Goal: Task Accomplishment & Management: Use online tool/utility

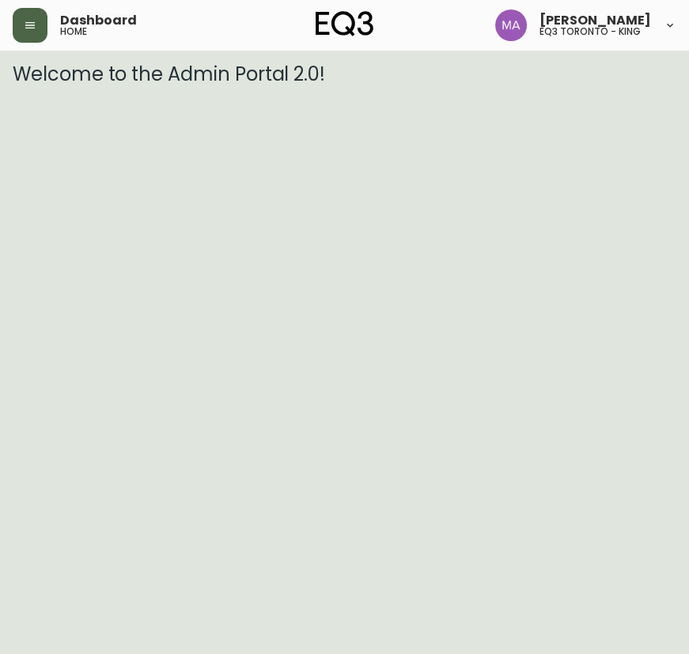
click at [36, 27] on icon "button" at bounding box center [30, 25] width 13 height 13
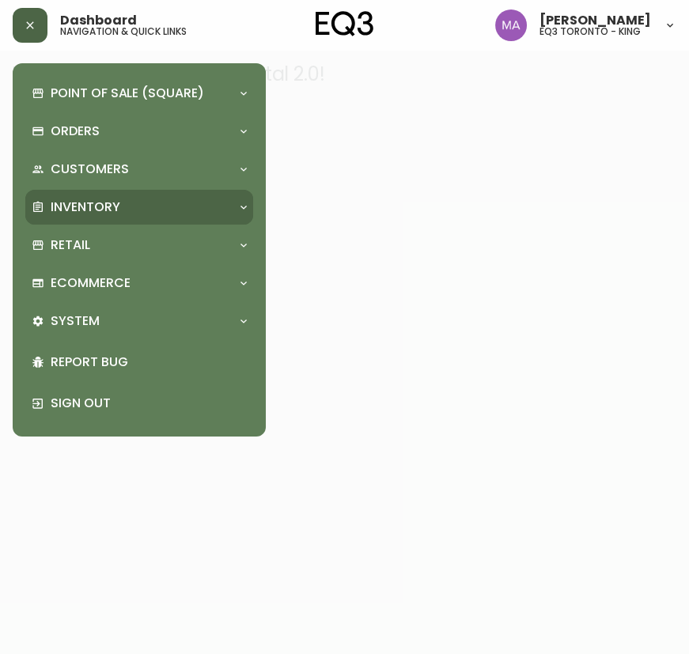
click at [102, 191] on div "Inventory" at bounding box center [139, 207] width 228 height 35
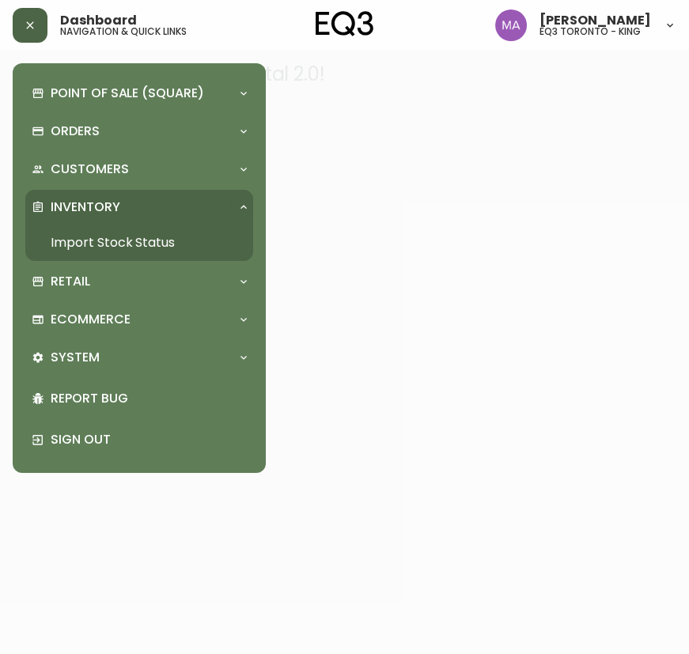
click at [154, 240] on link "Import Stock Status" at bounding box center [139, 243] width 228 height 36
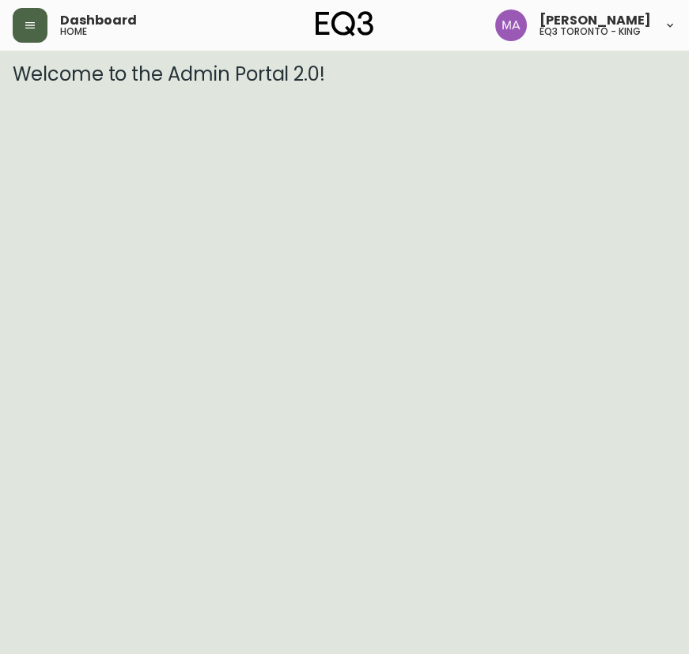
click at [21, 32] on button "button" at bounding box center [30, 25] width 35 height 35
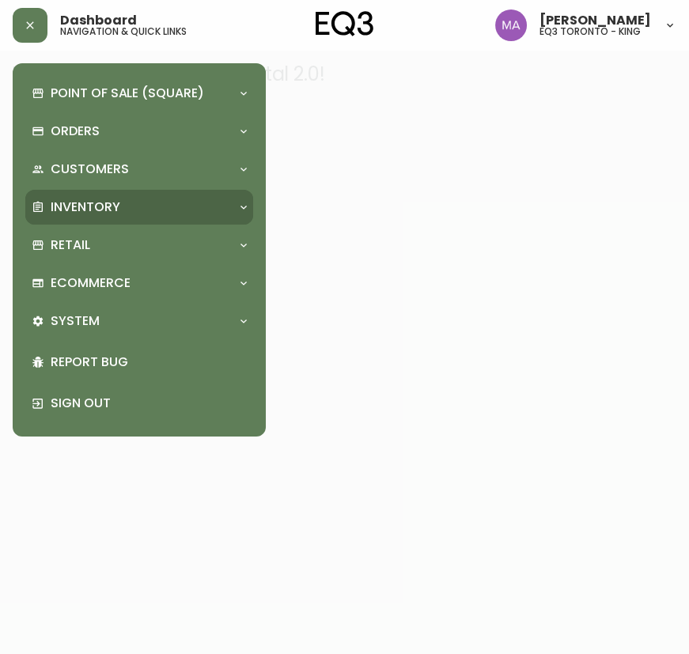
click at [104, 206] on p "Inventory" at bounding box center [86, 207] width 70 height 17
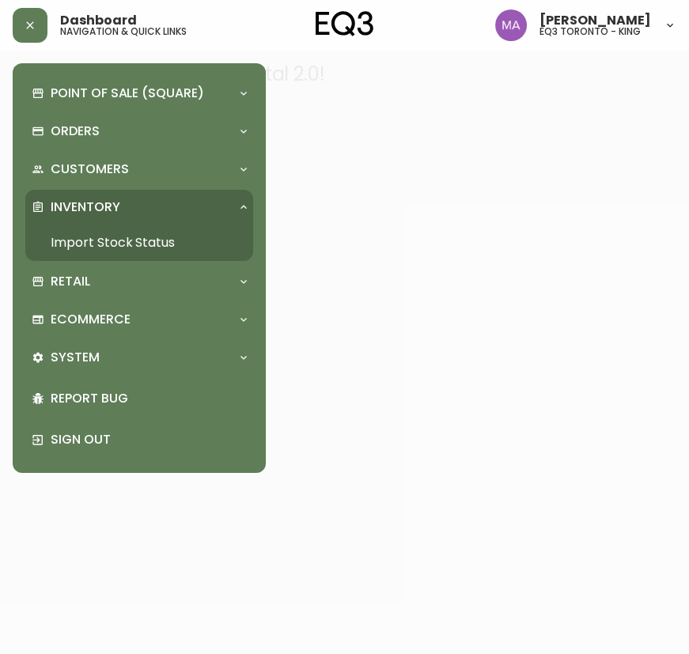
click at [111, 240] on link "Import Stock Status" at bounding box center [139, 243] width 228 height 36
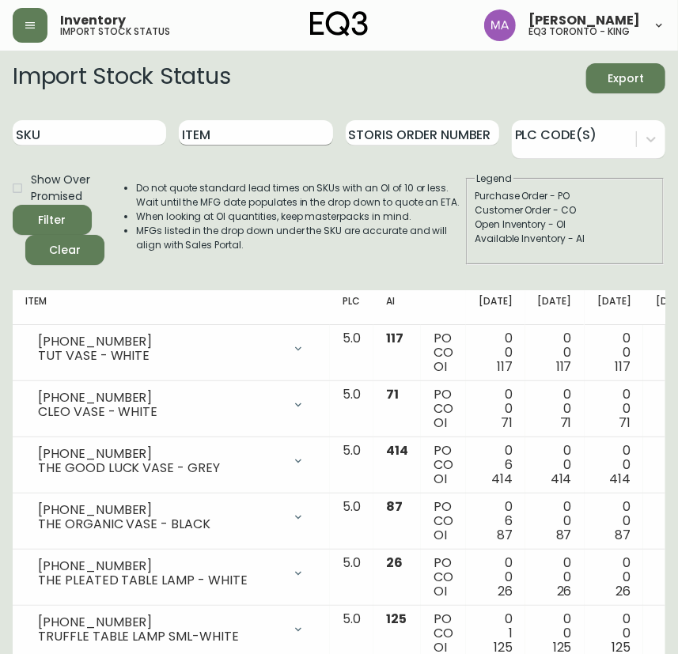
click at [206, 143] on input "Item" at bounding box center [255, 132] width 153 height 25
click at [13, 205] on button "Filter" at bounding box center [52, 220] width 79 height 30
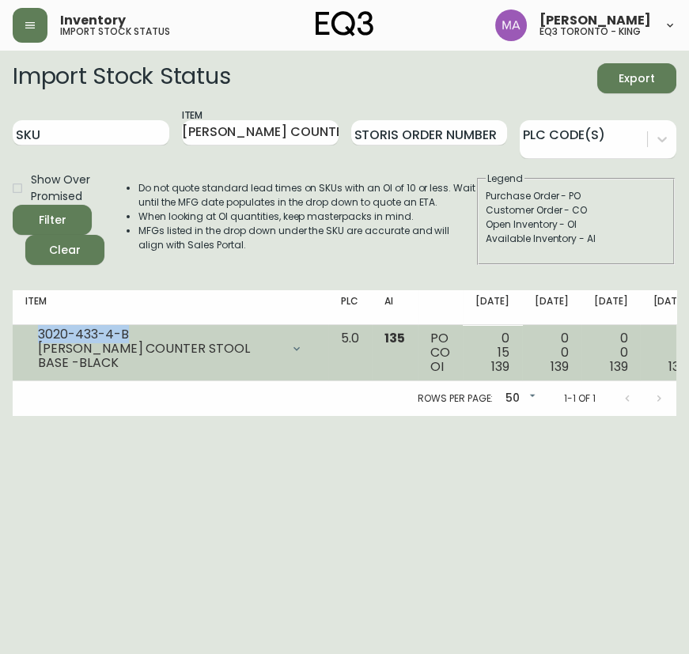
drag, startPoint x: 131, startPoint y: 340, endPoint x: 15, endPoint y: 327, distance: 116.3
click at [15, 327] on td "3020-433-4-B OLES COUNTER STOOL BASE -BLACK Opening Balance 154 ( Oct 05, 2025 …" at bounding box center [171, 353] width 316 height 56
copy div "3020-433-4-B"
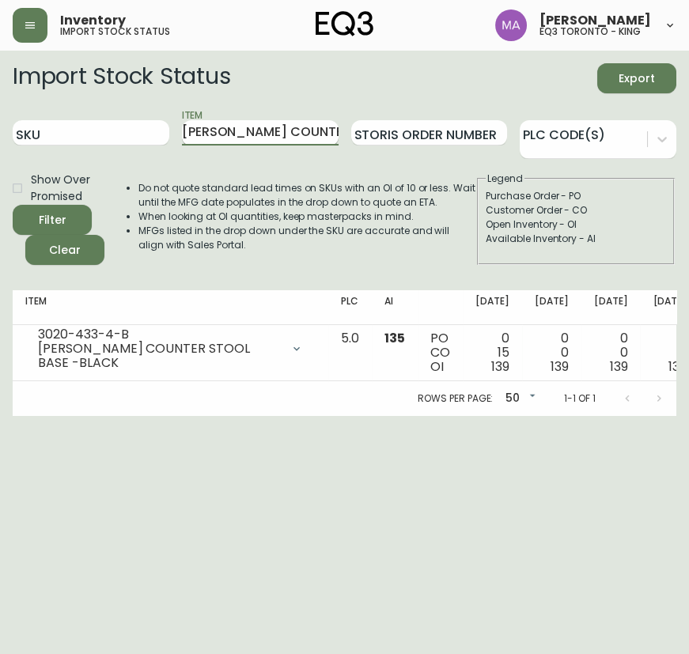
click at [267, 136] on input "OLES COUNTER" at bounding box center [260, 132] width 157 height 25
drag, startPoint x: 280, startPoint y: 133, endPoint x: 236, endPoint y: 131, distance: 44.3
click at [236, 131] on input "OLES COUNTER" at bounding box center [260, 132] width 157 height 25
type input "OLES"
click at [13, 205] on button "Filter" at bounding box center [52, 220] width 79 height 30
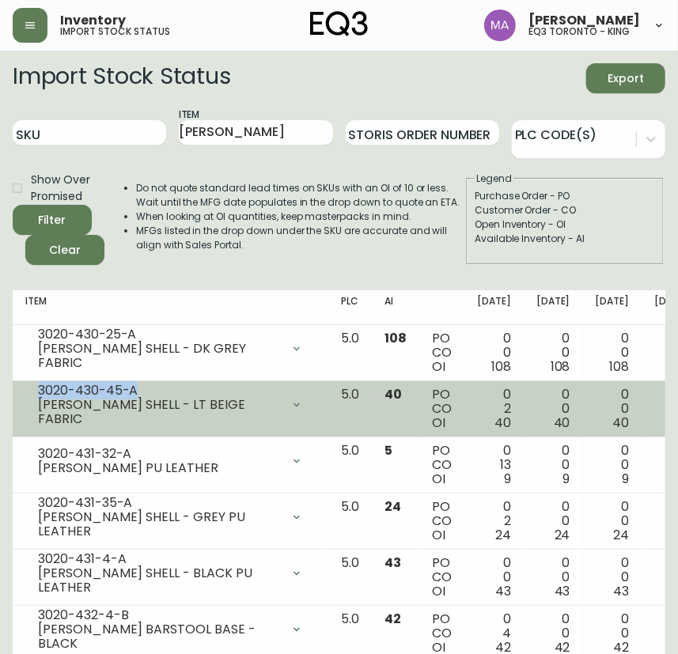
drag, startPoint x: 71, startPoint y: 396, endPoint x: 35, endPoint y: 396, distance: 36.4
click at [35, 396] on div "3020-430-45-A OLES SHELL - LT BEIGE FABRIC" at bounding box center [170, 405] width 290 height 35
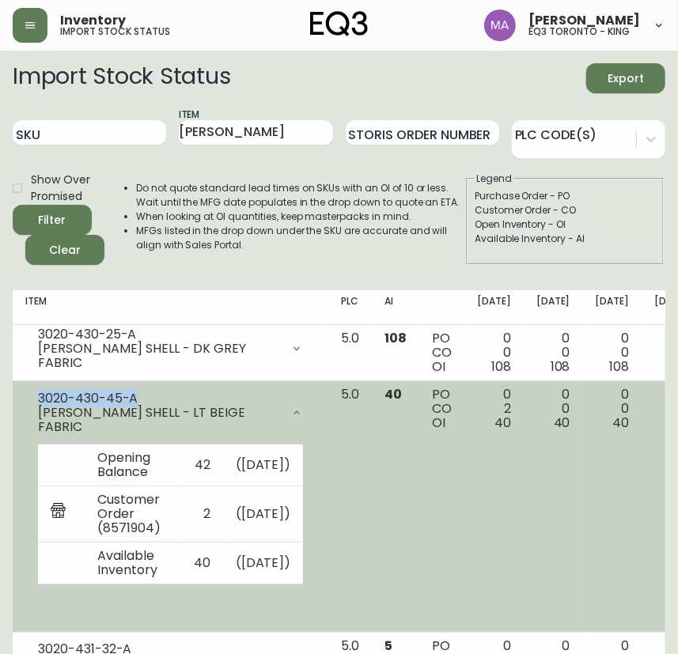
copy div "3020-430-45-A"
